Goal: Task Accomplishment & Management: Manage account settings

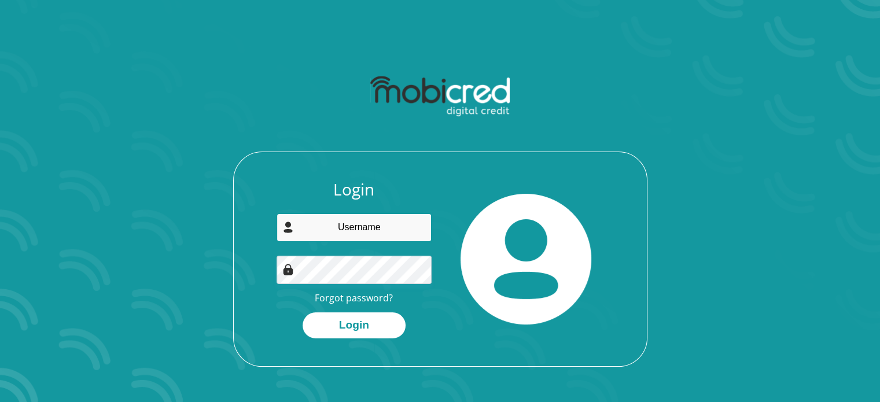
click at [330, 229] on input "email" at bounding box center [354, 228] width 155 height 28
type input "meryldeneconrad@gmail.com"
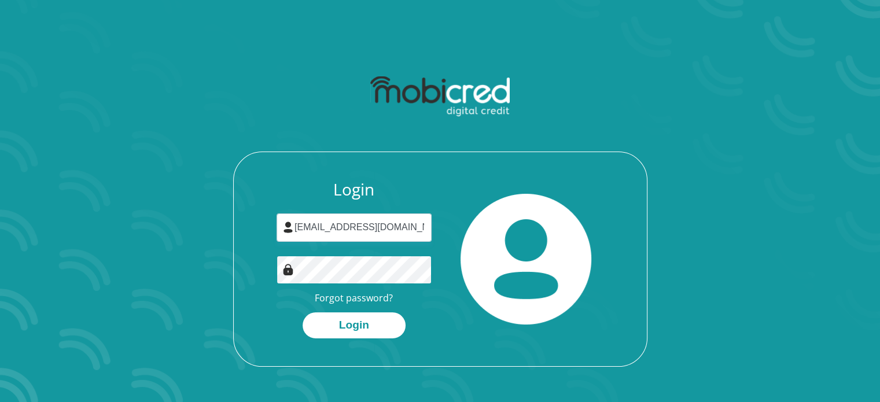
click at [303, 312] on button "Login" at bounding box center [354, 325] width 103 height 26
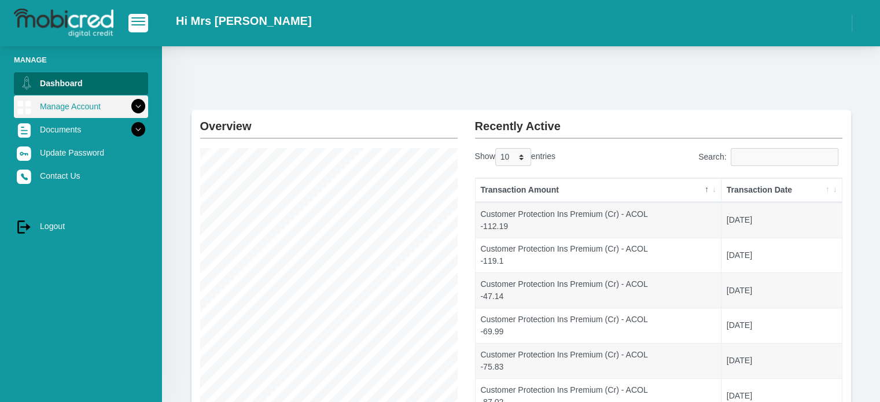
click at [53, 107] on link "Manage Account" at bounding box center [81, 106] width 134 height 22
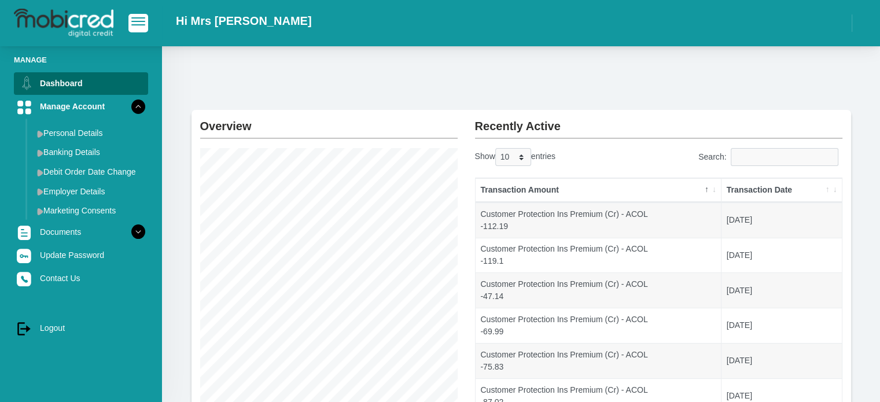
click at [95, 32] on img at bounding box center [64, 23] width 100 height 29
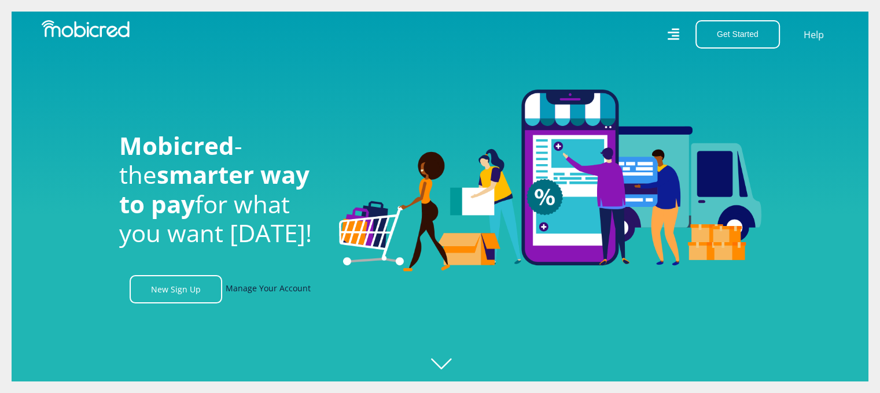
click at [286, 293] on link "Manage Your Account" at bounding box center [268, 289] width 85 height 28
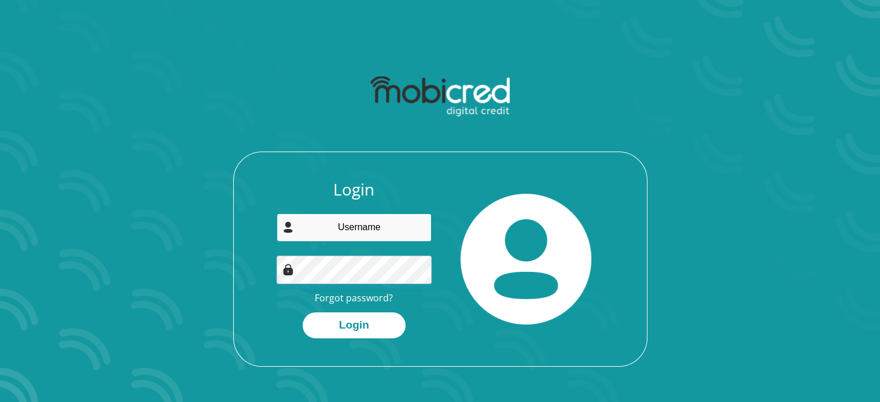
click at [373, 218] on input "email" at bounding box center [354, 228] width 155 height 28
type input "meryldeneconrad@gmail.com"
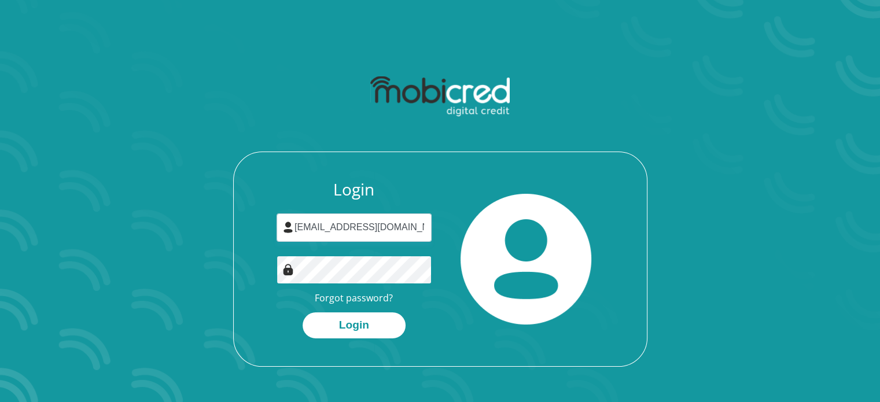
click at [303, 312] on button "Login" at bounding box center [354, 325] width 103 height 26
